Goal: Task Accomplishment & Management: Manage account settings

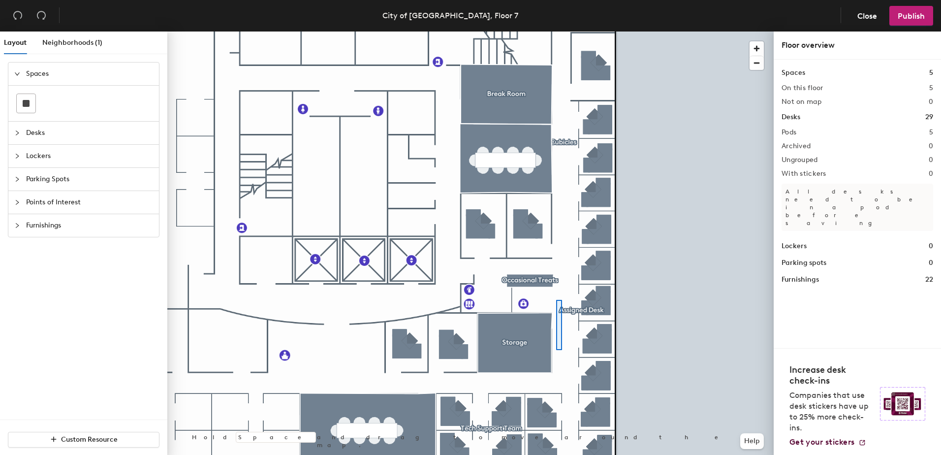
click at [556, 31] on div at bounding box center [470, 31] width 606 height 0
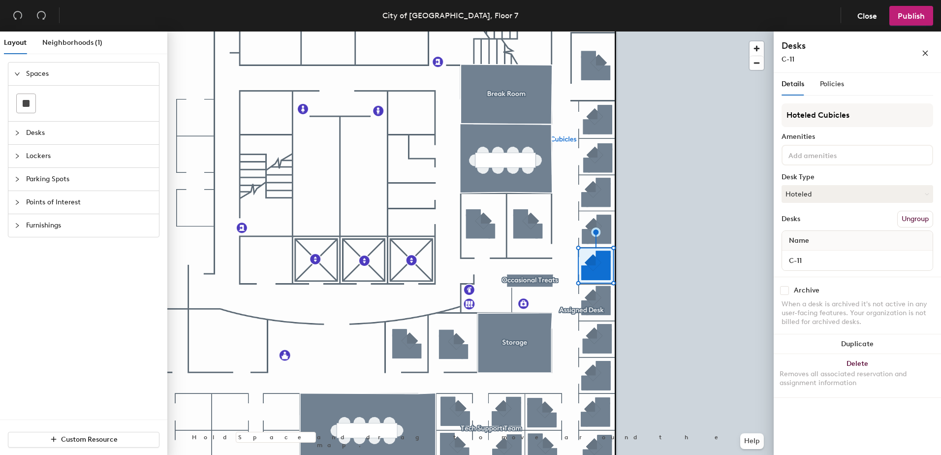
click at [910, 219] on button "Ungroup" at bounding box center [915, 219] width 36 height 17
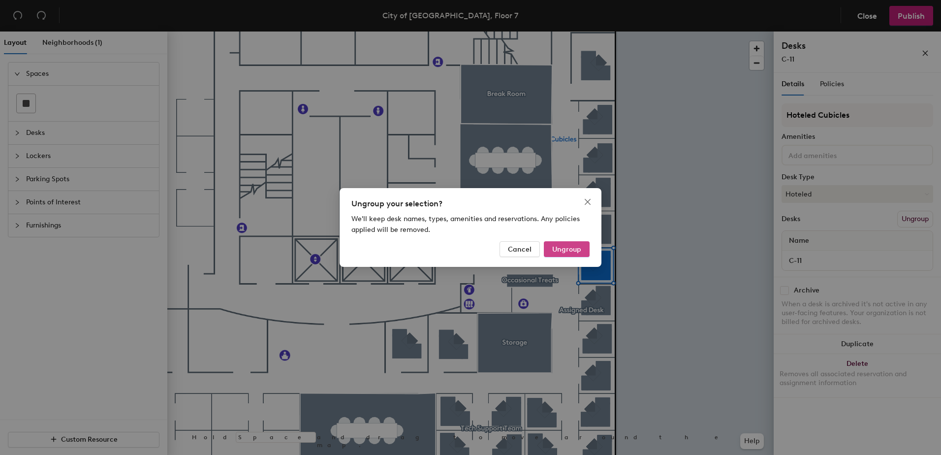
click at [573, 247] on span "Ungroup" at bounding box center [566, 249] width 29 height 8
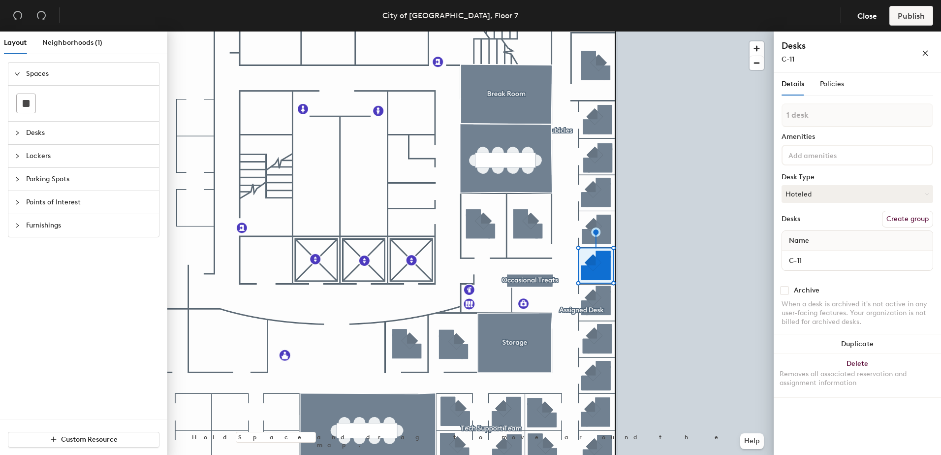
click at [705, 31] on div at bounding box center [470, 31] width 606 height 0
click at [835, 85] on span "Policies" at bounding box center [832, 84] width 24 height 8
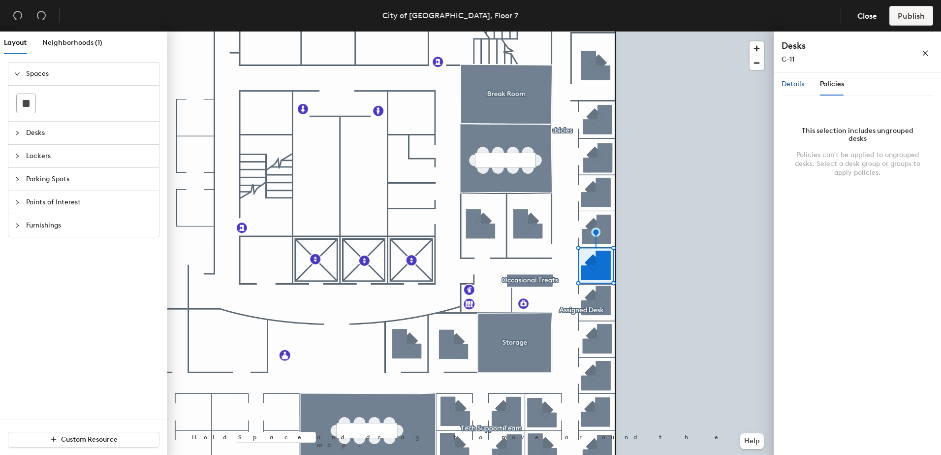
click at [790, 84] on span "Details" at bounding box center [792, 84] width 23 height 8
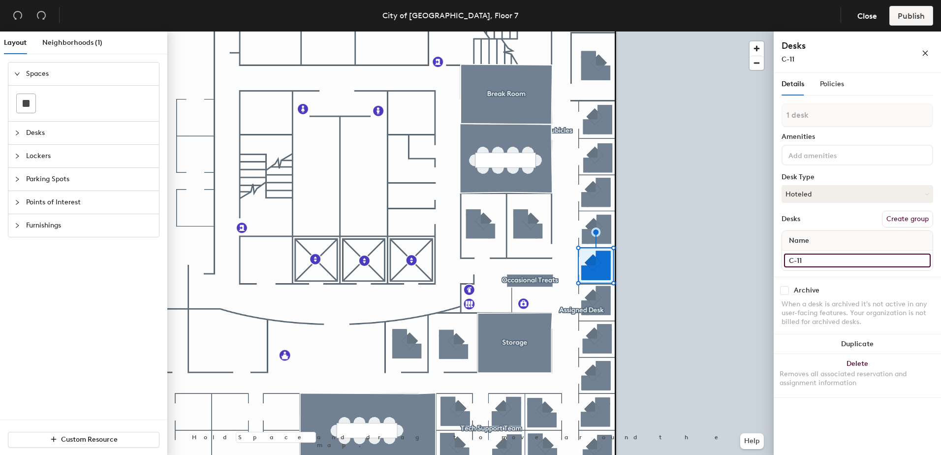
click at [810, 264] on input "C-11" at bounding box center [857, 260] width 147 height 14
click at [809, 263] on input "C-11" at bounding box center [857, 260] width 147 height 14
type input "C-00"
click at [861, 306] on div "When a desk is archived it's not active in any user-facing features. Your organ…" at bounding box center [857, 313] width 152 height 27
click at [840, 88] on span "Policies" at bounding box center [832, 84] width 24 height 8
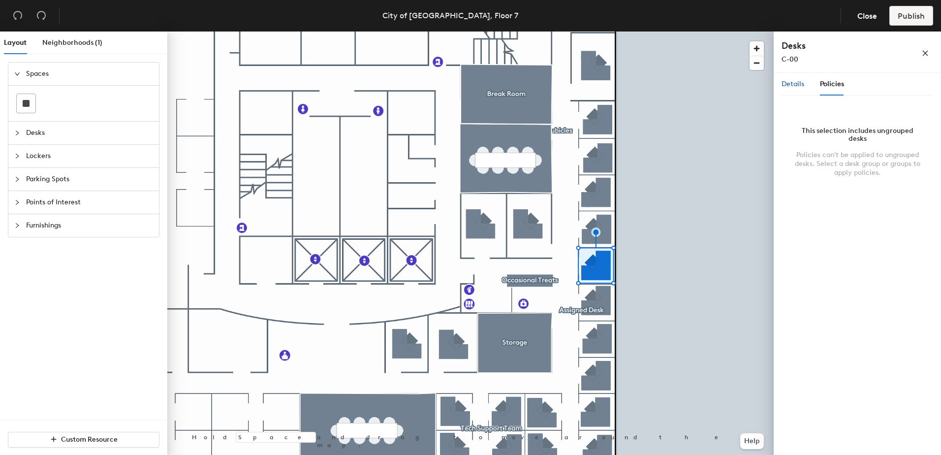
click at [797, 82] on span "Details" at bounding box center [792, 84] width 23 height 8
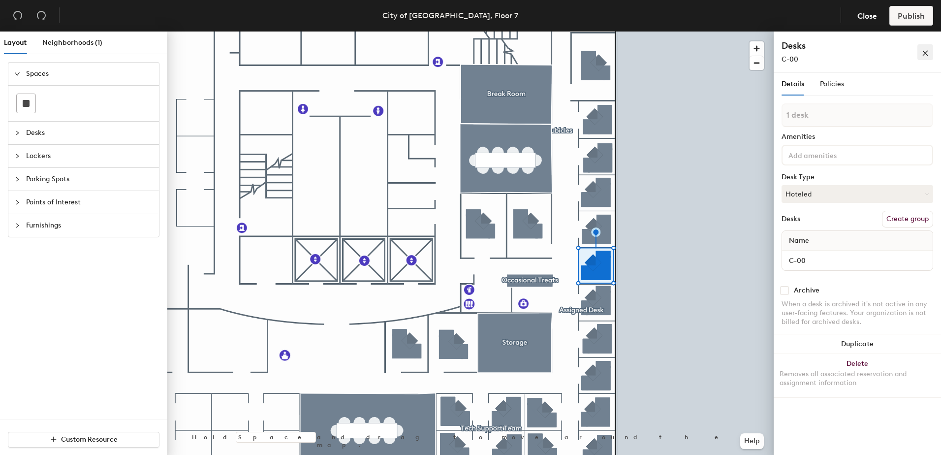
click at [932, 50] on div "Desks C-00" at bounding box center [857, 51] width 167 height 41
click at [922, 48] on span "button" at bounding box center [925, 52] width 7 height 8
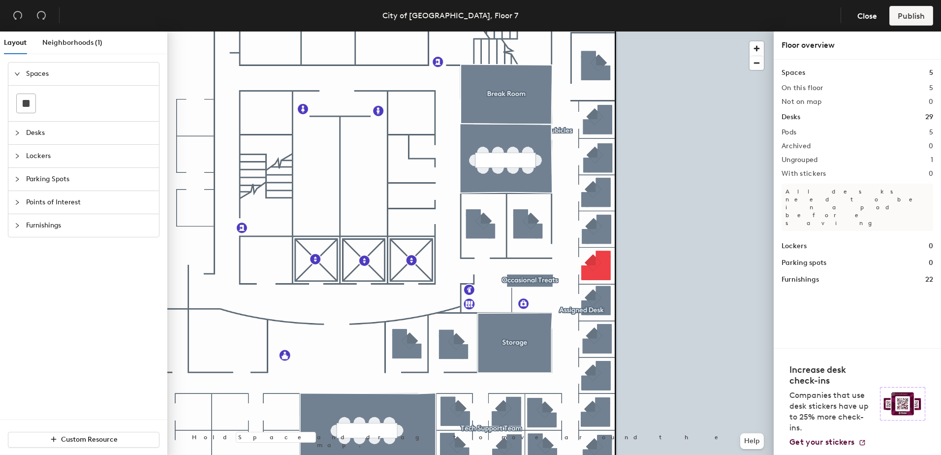
click at [657, 31] on div at bounding box center [470, 31] width 606 height 0
click at [591, 31] on div at bounding box center [470, 31] width 606 height 0
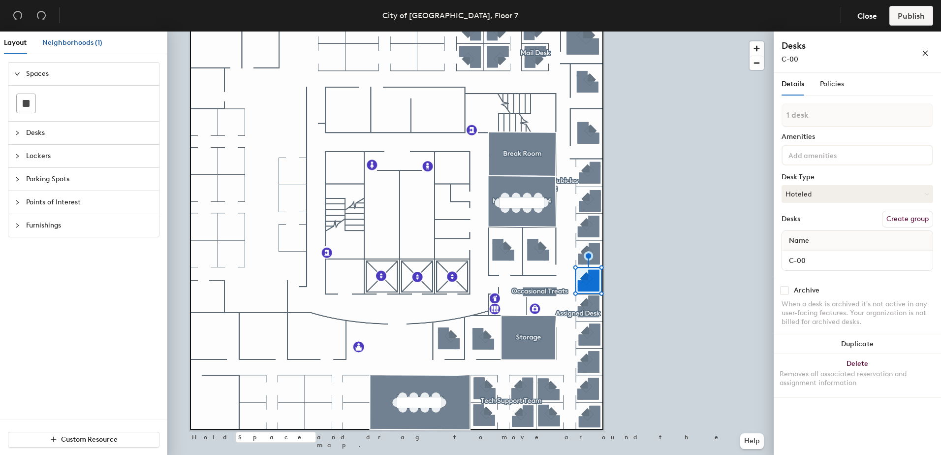
click at [59, 42] on span "Neighborhoods (1)" at bounding box center [72, 42] width 60 height 8
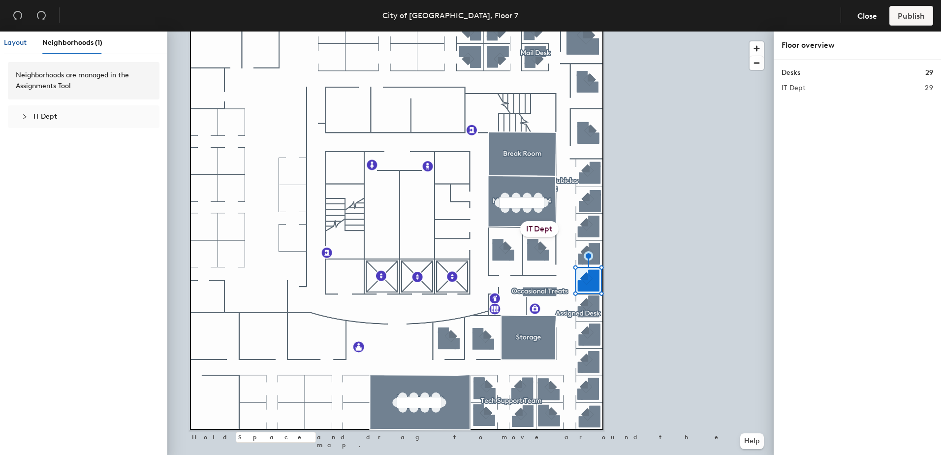
click at [24, 42] on span "Layout" at bounding box center [15, 42] width 23 height 8
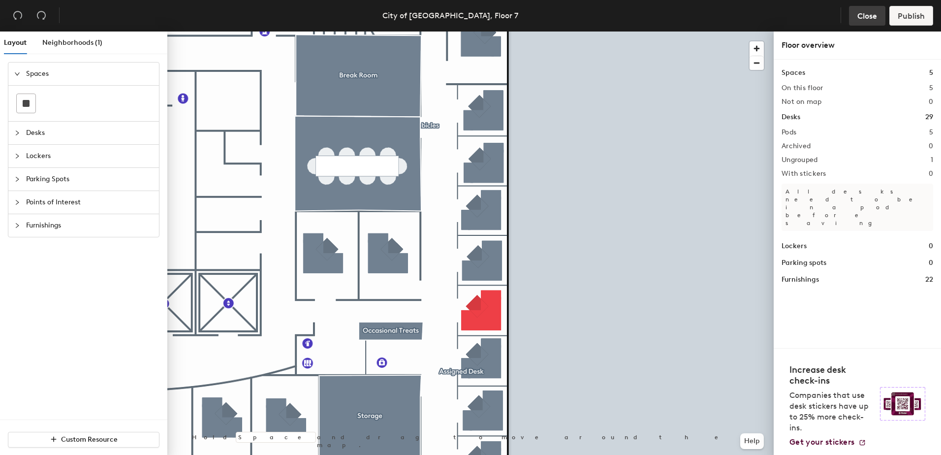
click at [874, 16] on span "Close" at bounding box center [867, 15] width 20 height 9
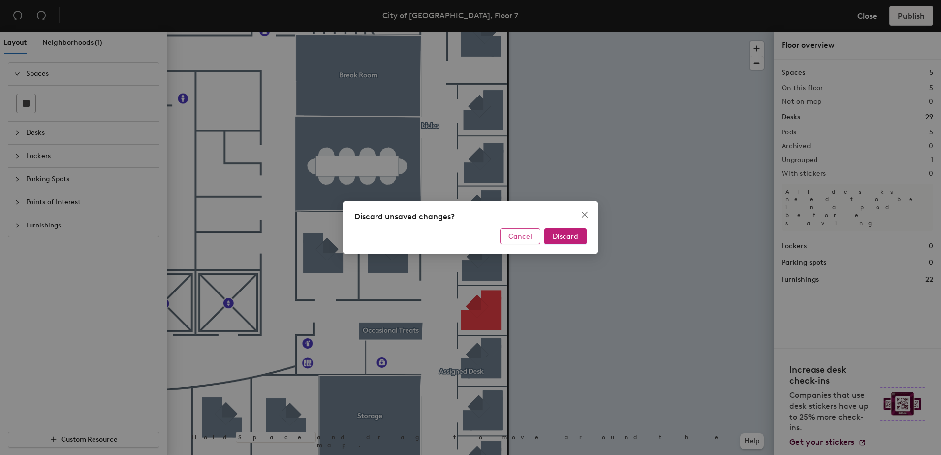
click at [530, 235] on span "Cancel" at bounding box center [520, 236] width 24 height 8
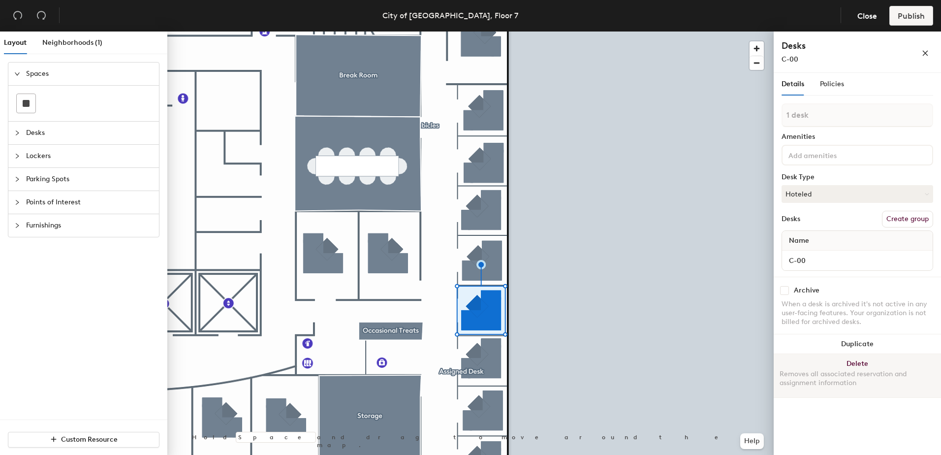
click at [852, 370] on div "Removes all associated reservation and assignment information" at bounding box center [857, 379] width 156 height 18
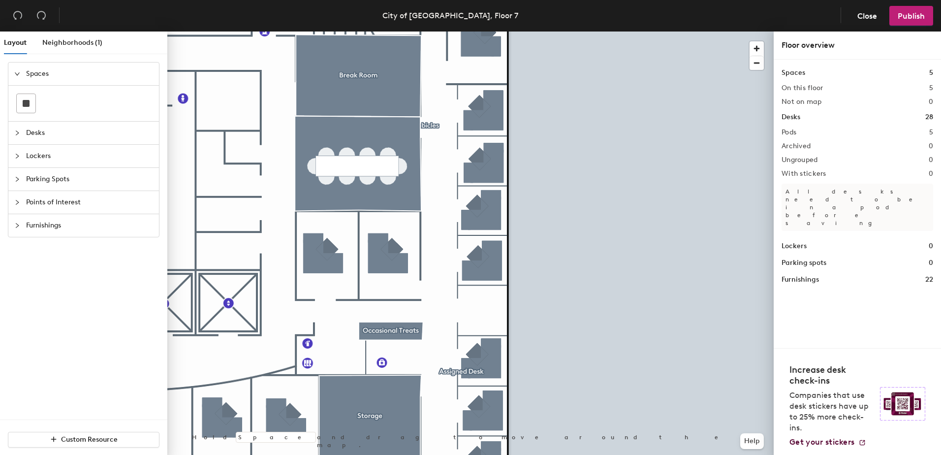
click at [691, 31] on div at bounding box center [470, 31] width 606 height 0
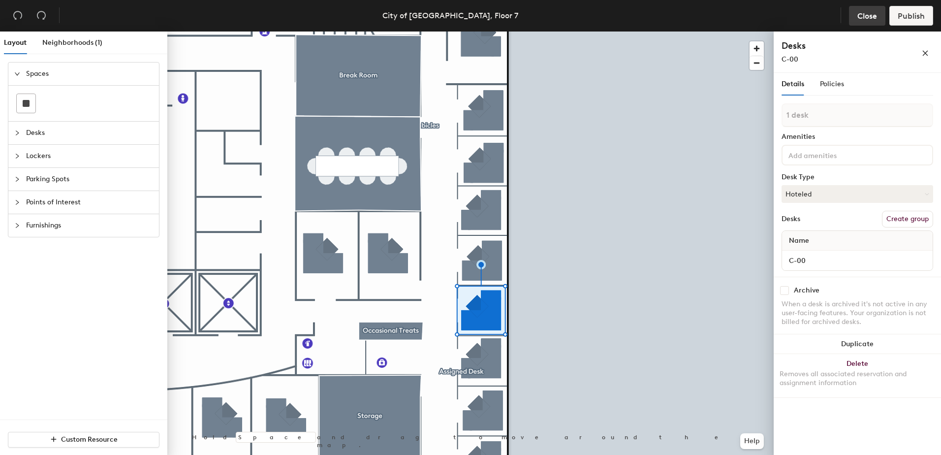
click at [851, 22] on button "Close" at bounding box center [867, 16] width 36 height 20
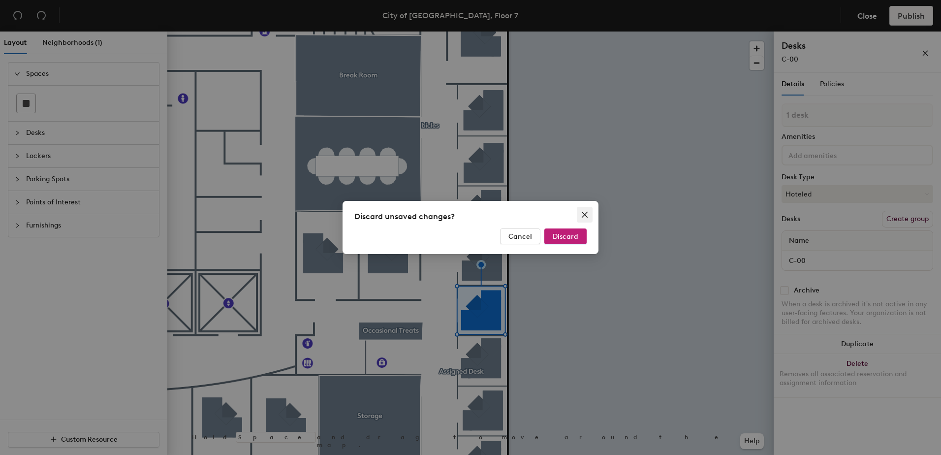
click at [579, 213] on span "Close" at bounding box center [585, 215] width 16 height 8
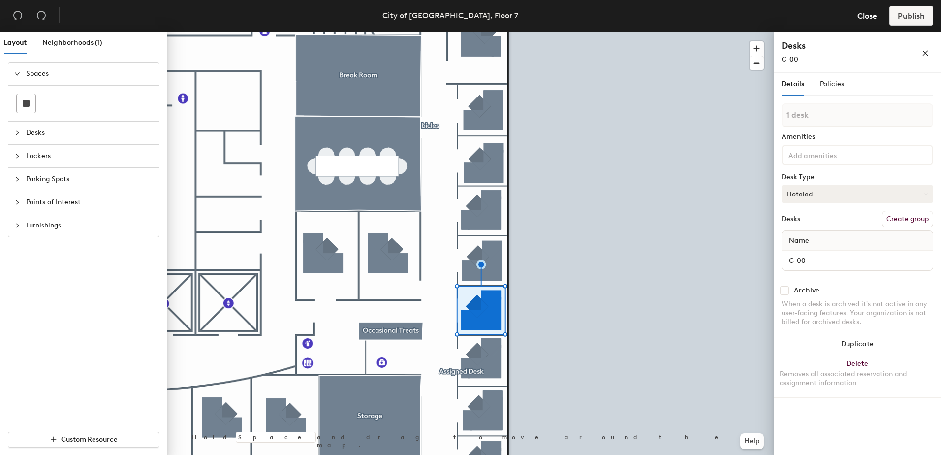
click at [828, 198] on button "Hoteled" at bounding box center [857, 194] width 152 height 18
click at [812, 226] on div "Assigned" at bounding box center [831, 224] width 98 height 15
click at [824, 154] on input at bounding box center [830, 155] width 89 height 12
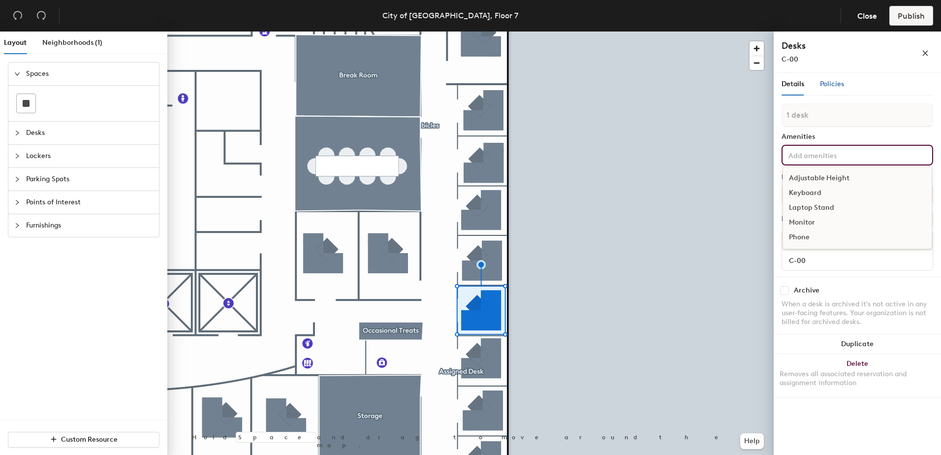
click at [825, 87] on span "Policies" at bounding box center [832, 84] width 24 height 8
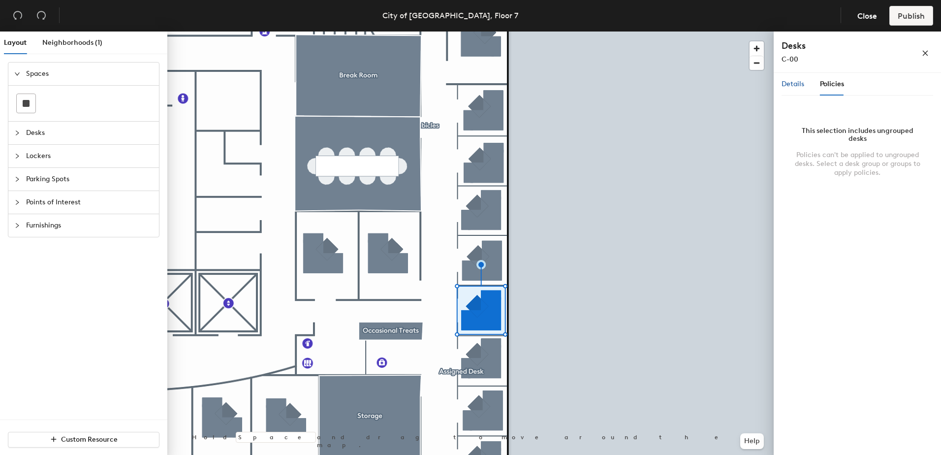
click at [802, 86] on span "Details" at bounding box center [792, 84] width 23 height 8
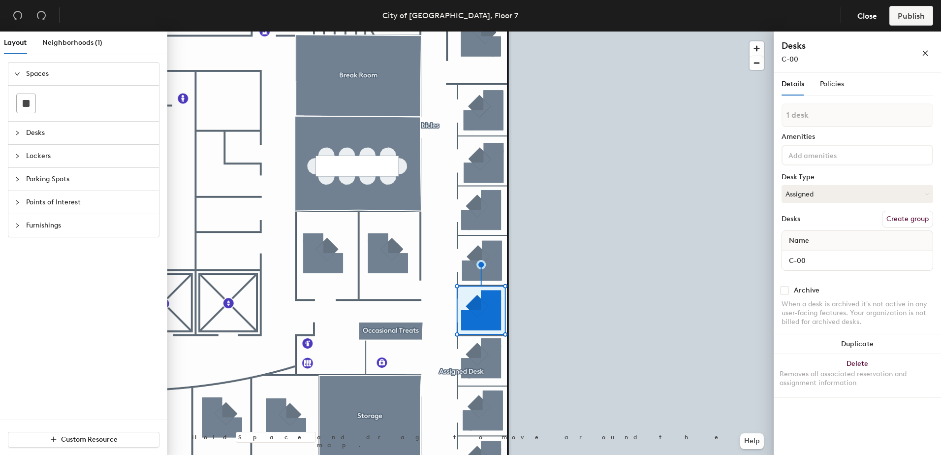
click at [829, 155] on input at bounding box center [830, 155] width 89 height 12
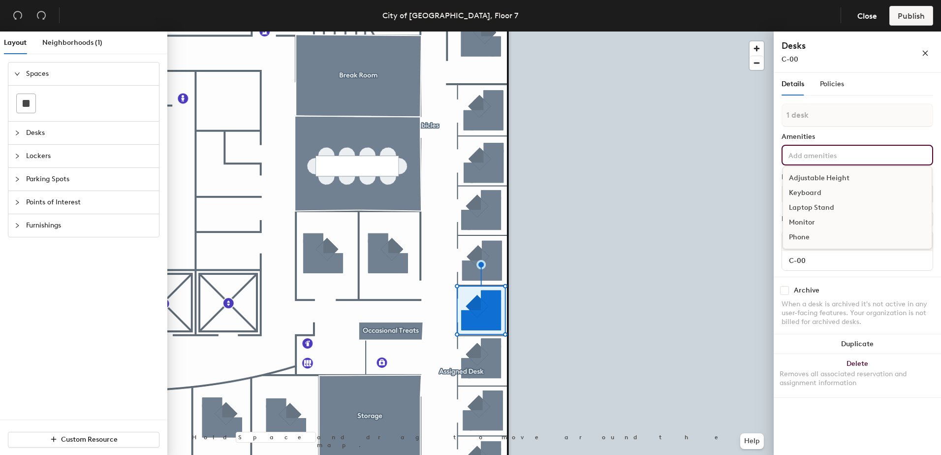
click at [829, 155] on input at bounding box center [830, 155] width 89 height 12
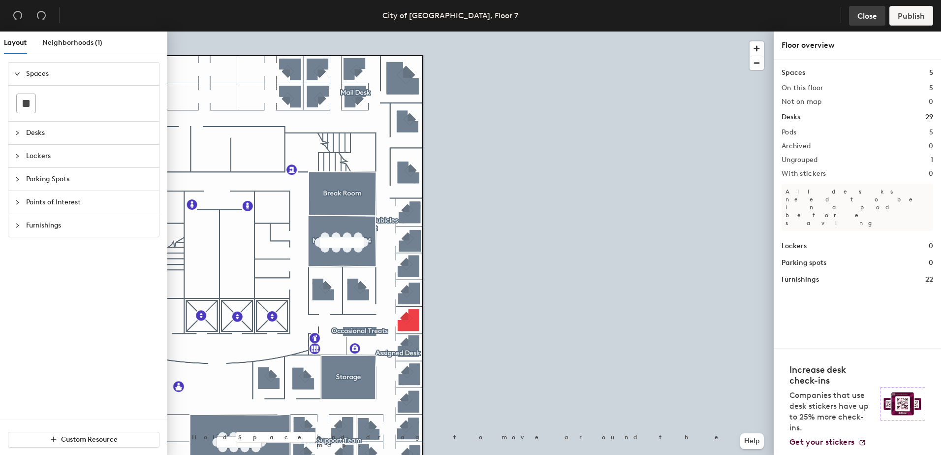
click at [863, 14] on span "Close" at bounding box center [867, 15] width 20 height 9
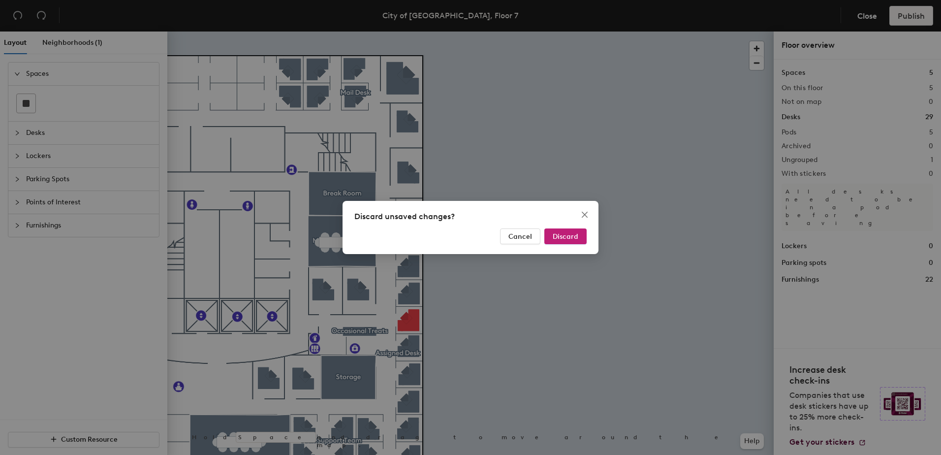
click at [558, 245] on div "Discard unsaved changes? Cancel Discard" at bounding box center [470, 227] width 256 height 53
click at [561, 239] on span "Discard" at bounding box center [566, 236] width 26 height 8
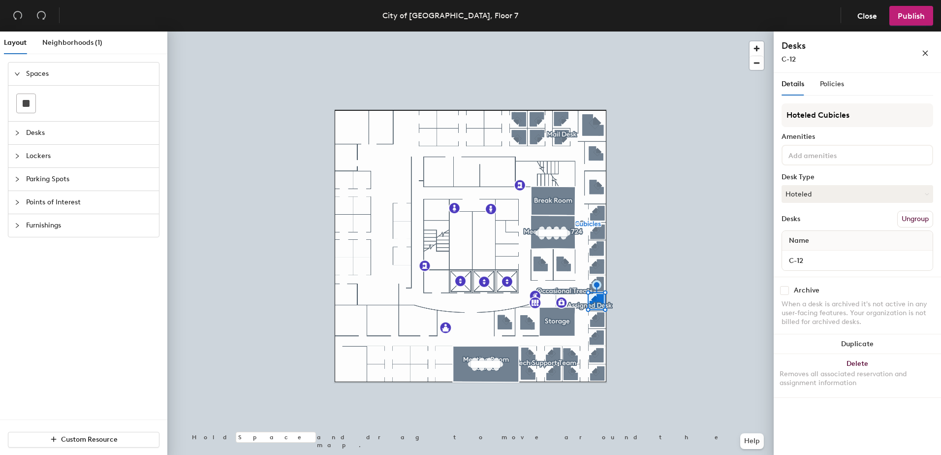
click at [919, 222] on button "Ungroup" at bounding box center [915, 219] width 36 height 17
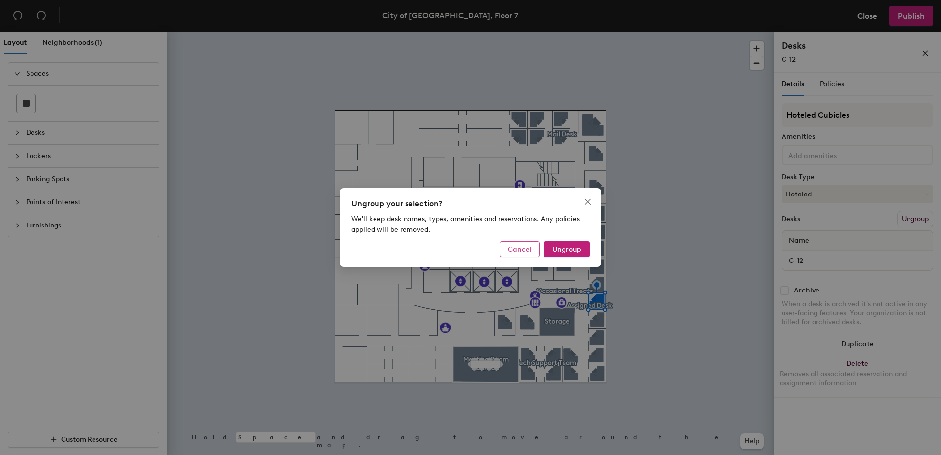
click at [521, 250] on span "Cancel" at bounding box center [520, 249] width 24 height 8
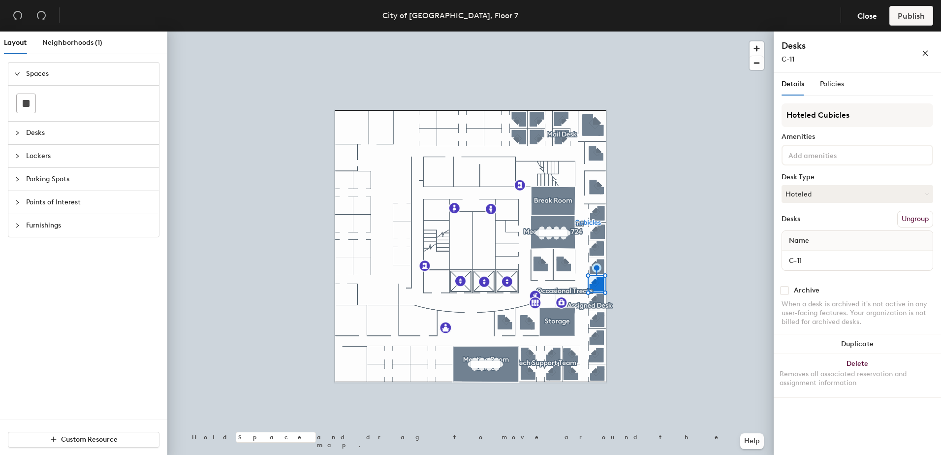
click at [829, 203] on div "Hoteled Cubicles Amenities Desk Type Hoteled Desks Ungroup Name C-11" at bounding box center [857, 189] width 152 height 173
click at [829, 199] on button "Hoteled" at bounding box center [857, 194] width 152 height 18
click at [822, 226] on div "Assigned" at bounding box center [831, 224] width 98 height 15
click at [914, 11] on span "Publish" at bounding box center [911, 15] width 27 height 9
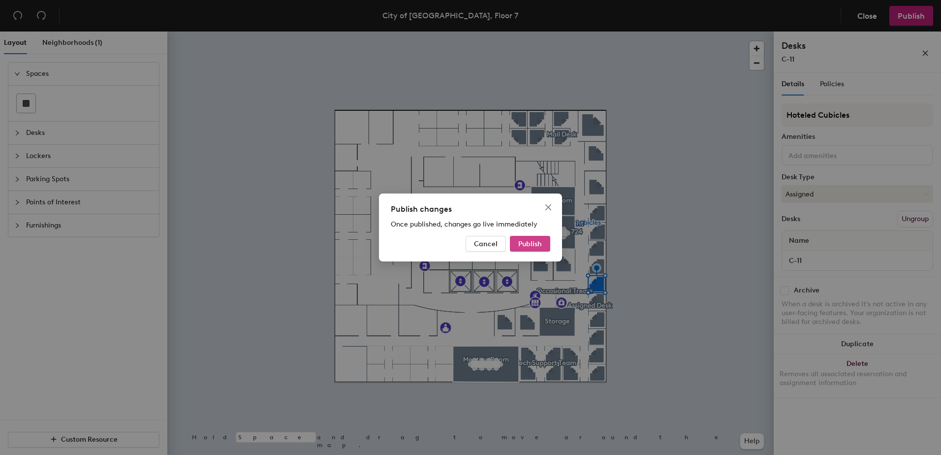
click at [529, 243] on span "Publish" at bounding box center [530, 244] width 24 height 8
